Goal: Find specific page/section: Find specific page/section

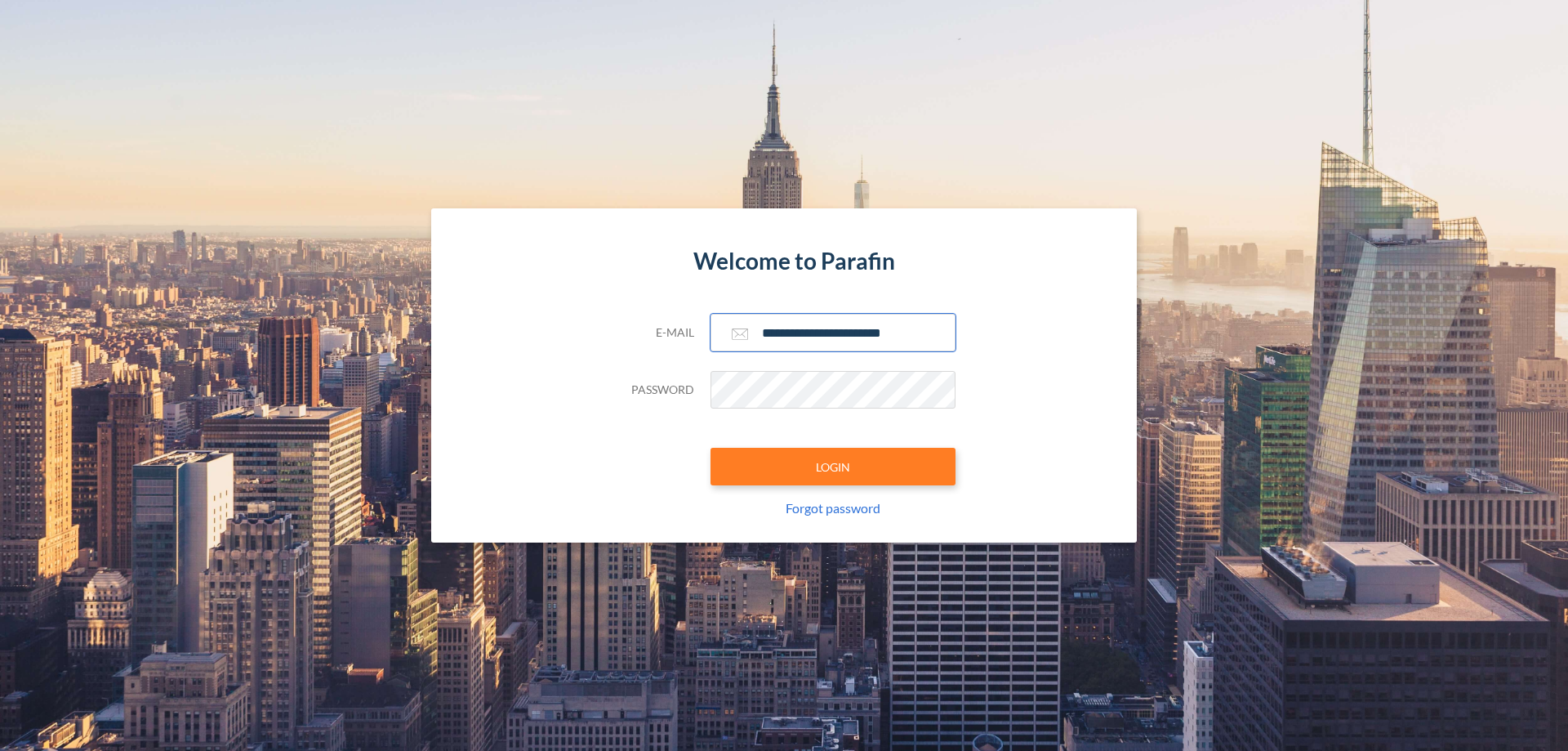
type input "**********"
click at [833, 466] on button "LOGIN" at bounding box center [832, 466] width 245 height 37
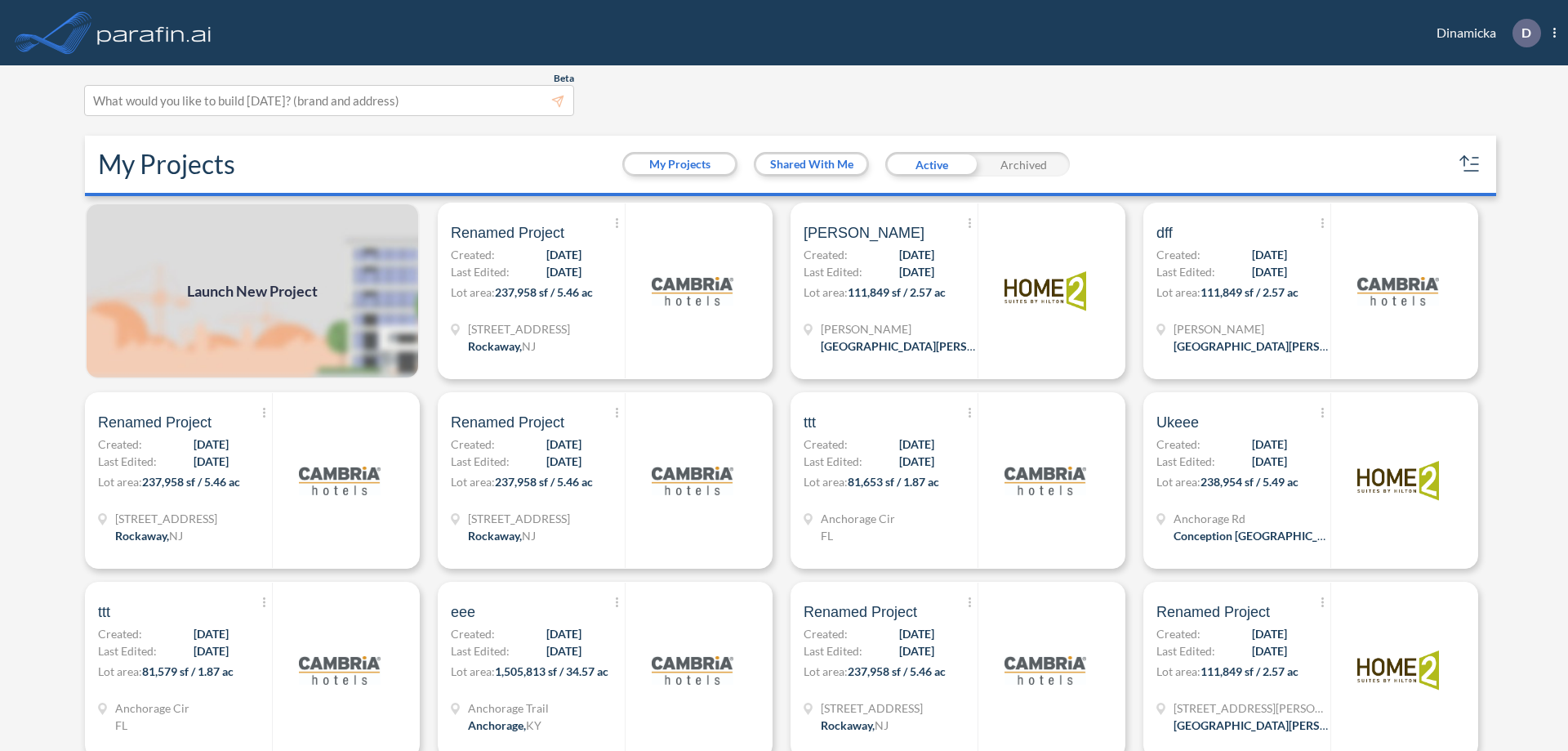
scroll to position [4, 0]
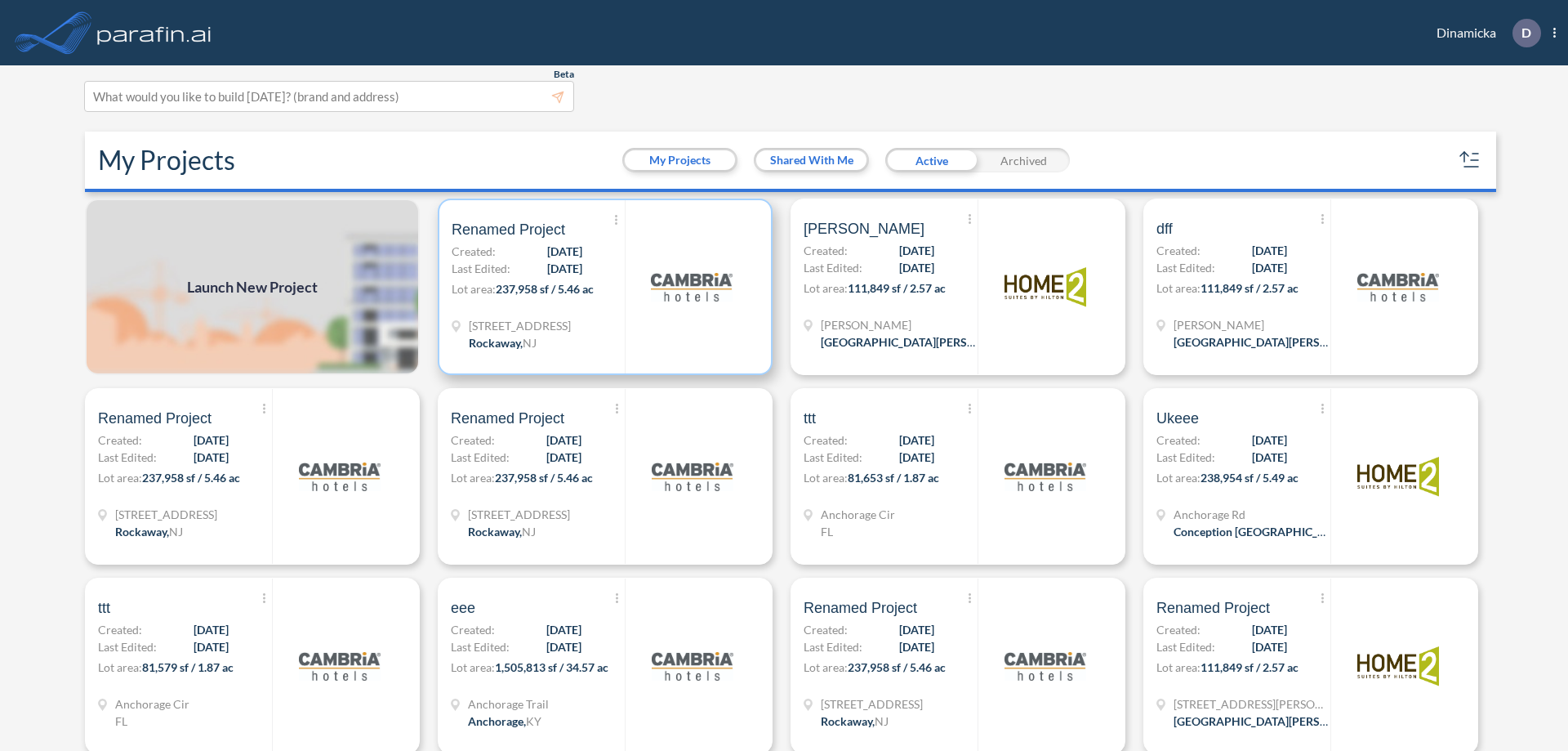
click at [602, 287] on p "Lot area: 237,958 sf / 5.46 ac" at bounding box center [538, 291] width 173 height 23
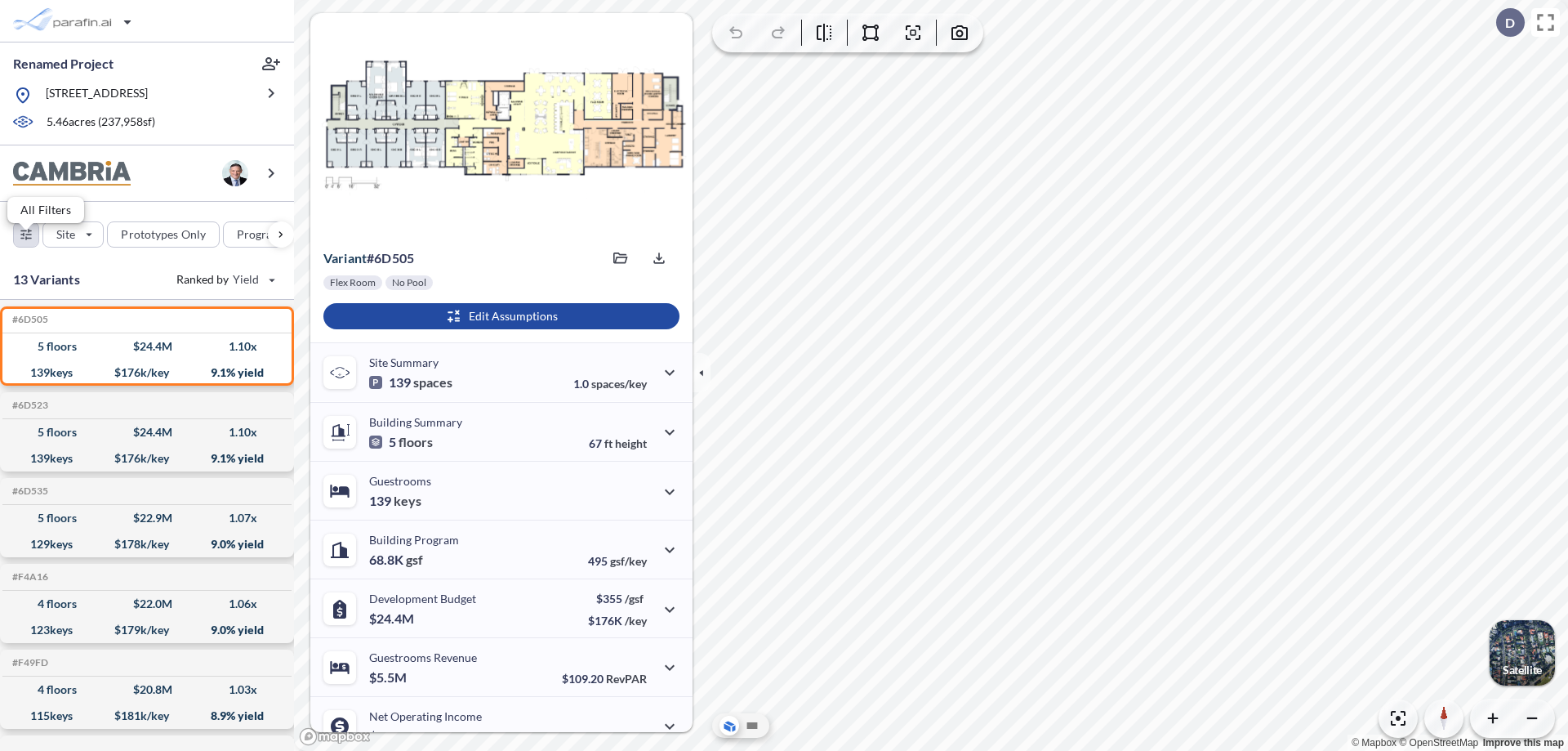
click at [26, 246] on div "button" at bounding box center [26, 235] width 24 height 24
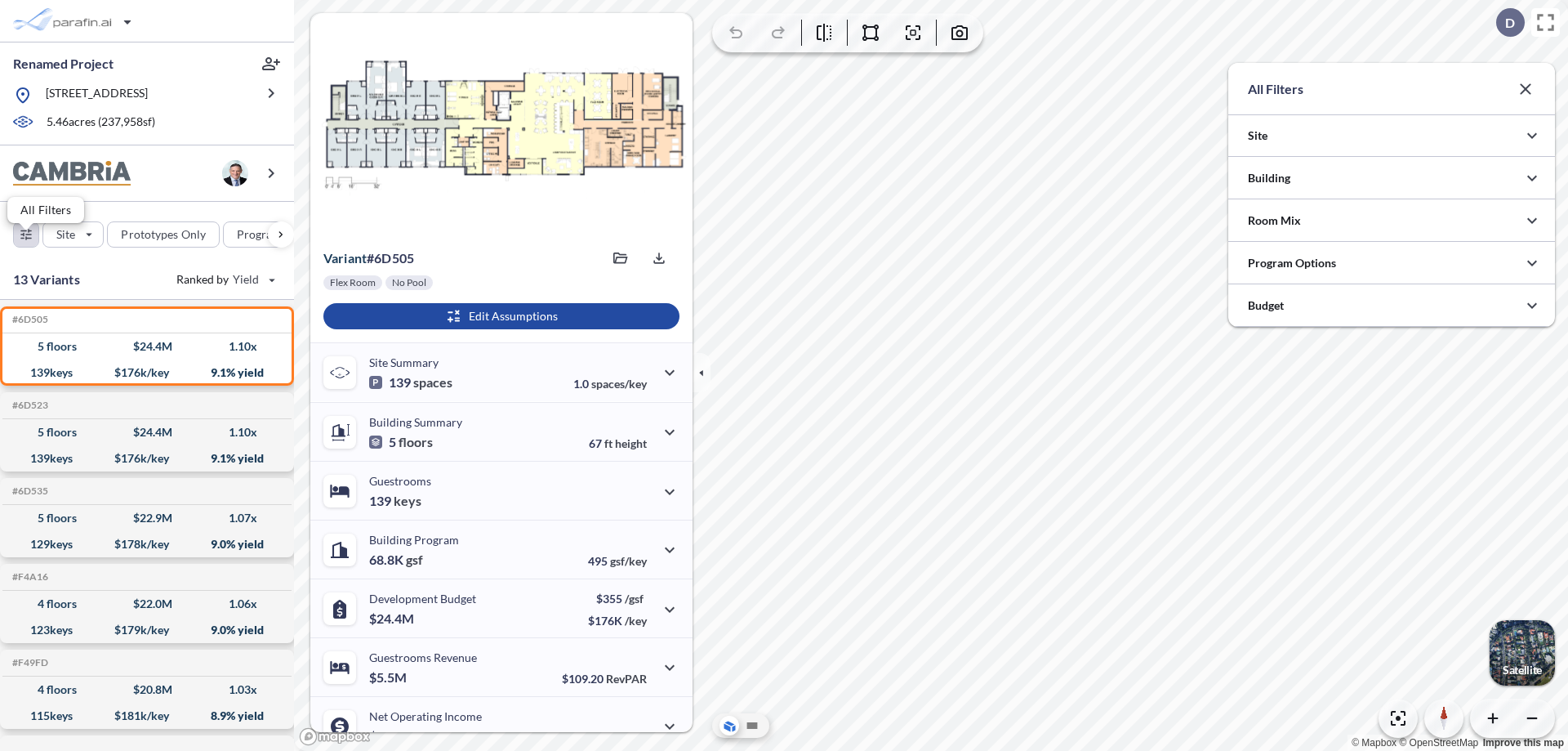
scroll to position [817248, 816398]
click at [1532, 178] on icon "button" at bounding box center [1532, 178] width 20 height 20
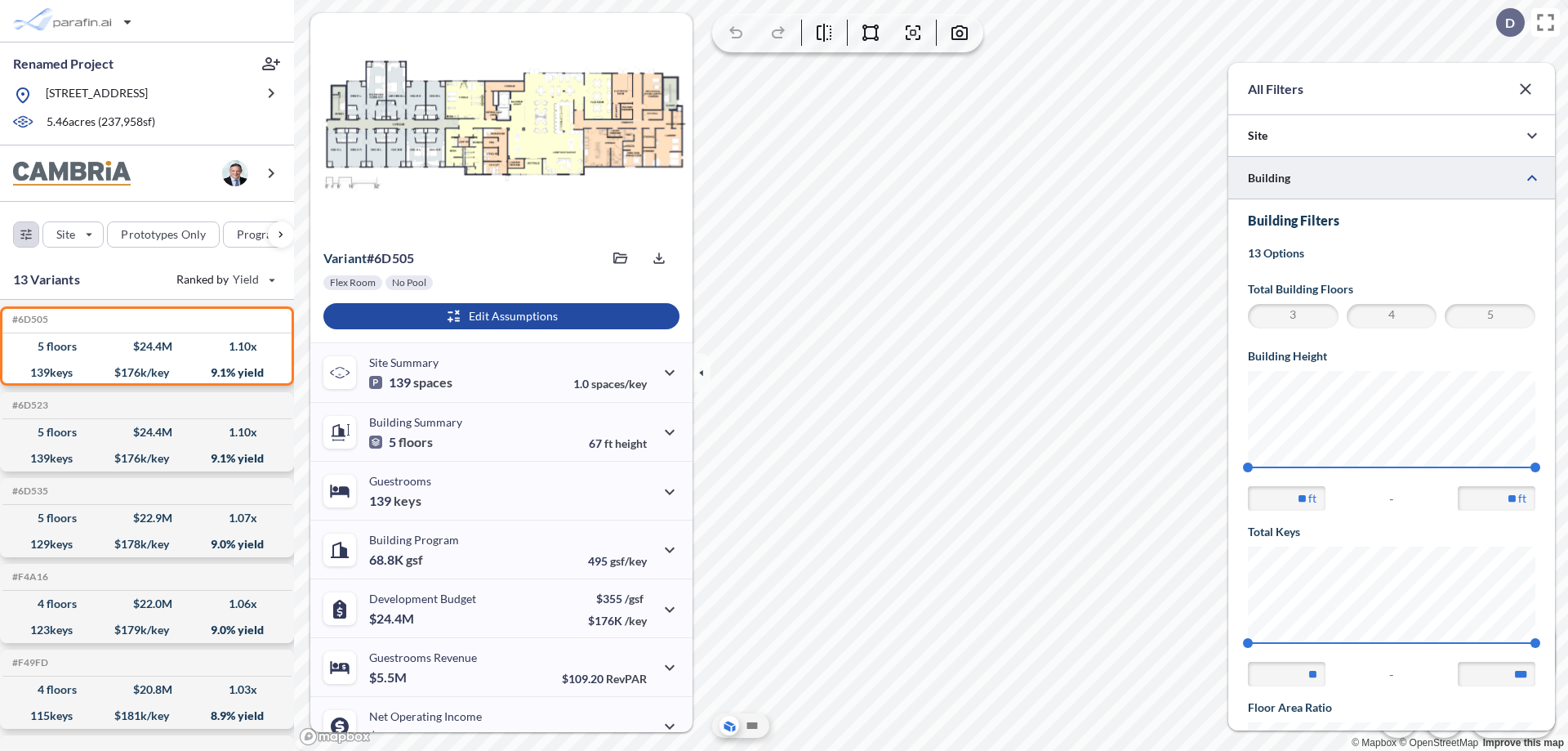
scroll to position [285, 0]
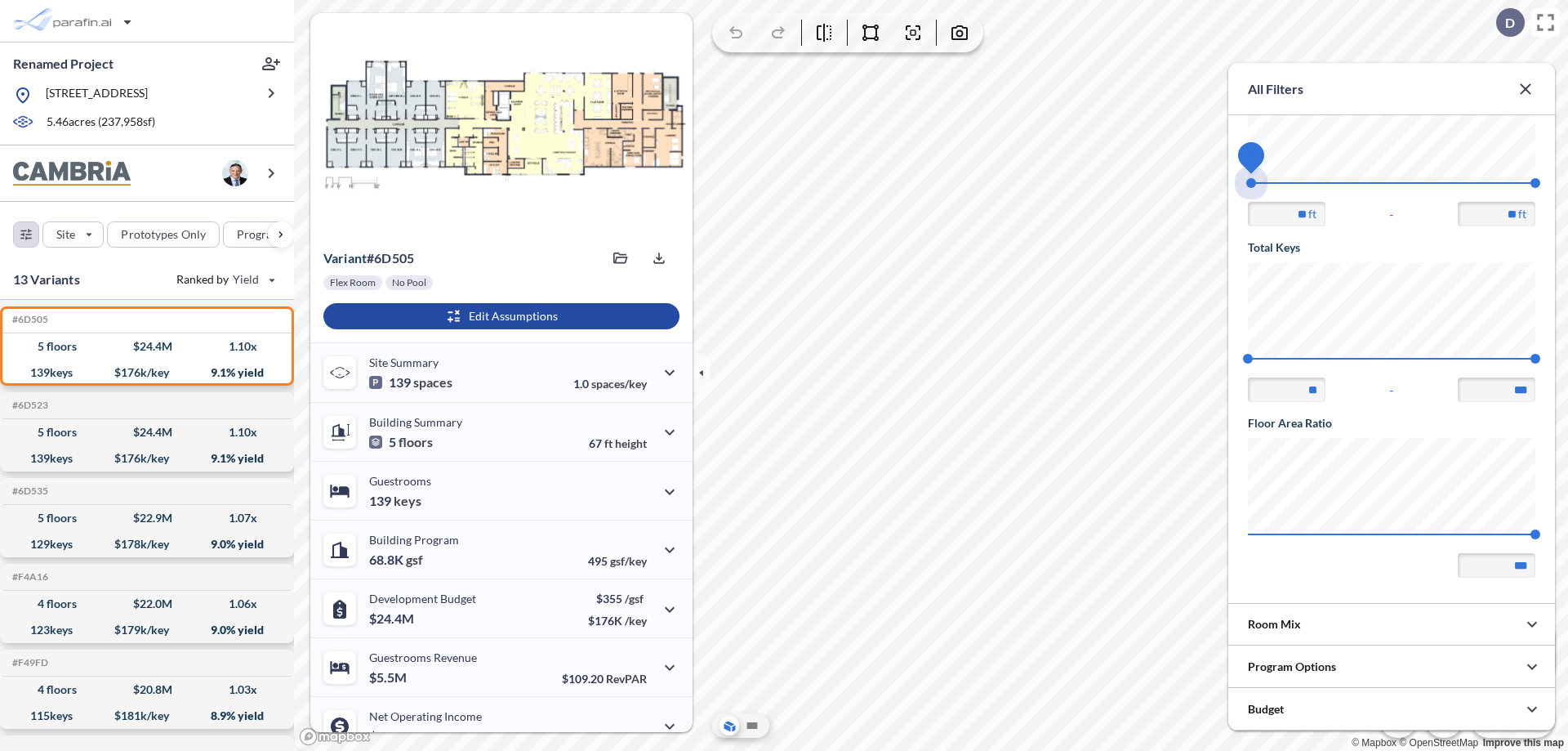
drag, startPoint x: 1248, startPoint y: 183, endPoint x: 1535, endPoint y: 183, distance: 287.0
click at [1535, 183] on span "45 67.56" at bounding box center [1391, 188] width 287 height 12
type input "**"
